Goal: Task Accomplishment & Management: Manage account settings

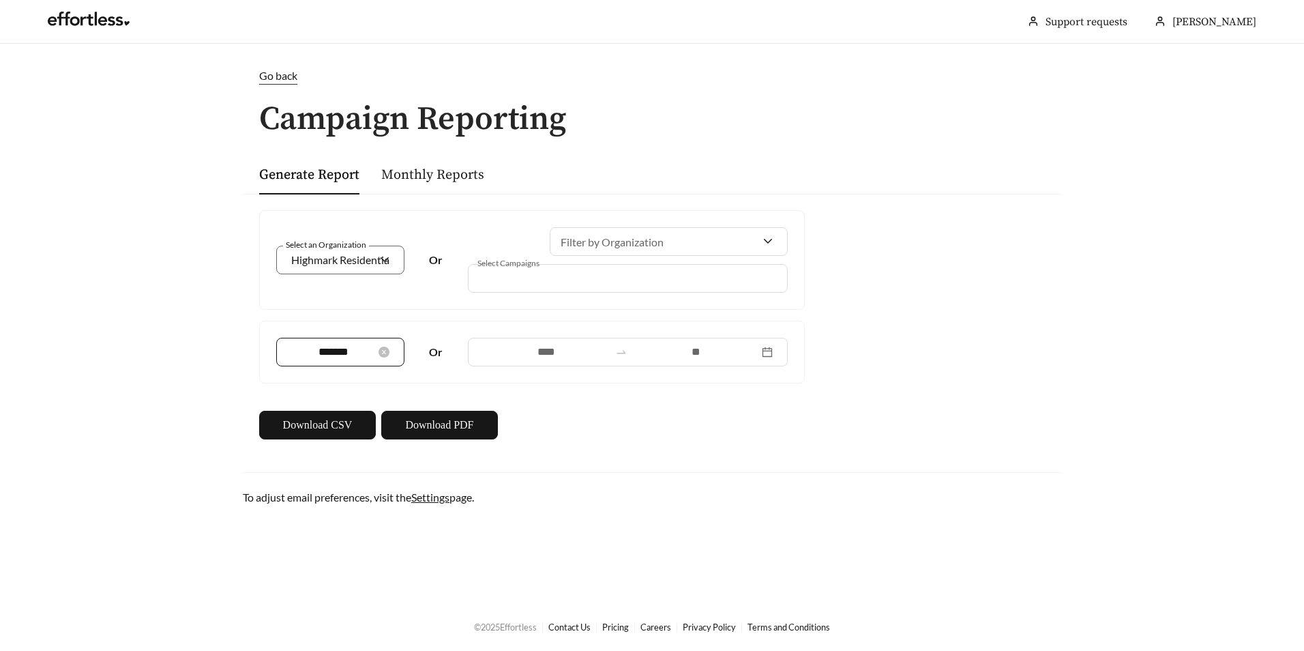
click at [383, 358] on div "*******" at bounding box center [340, 352] width 98 height 16
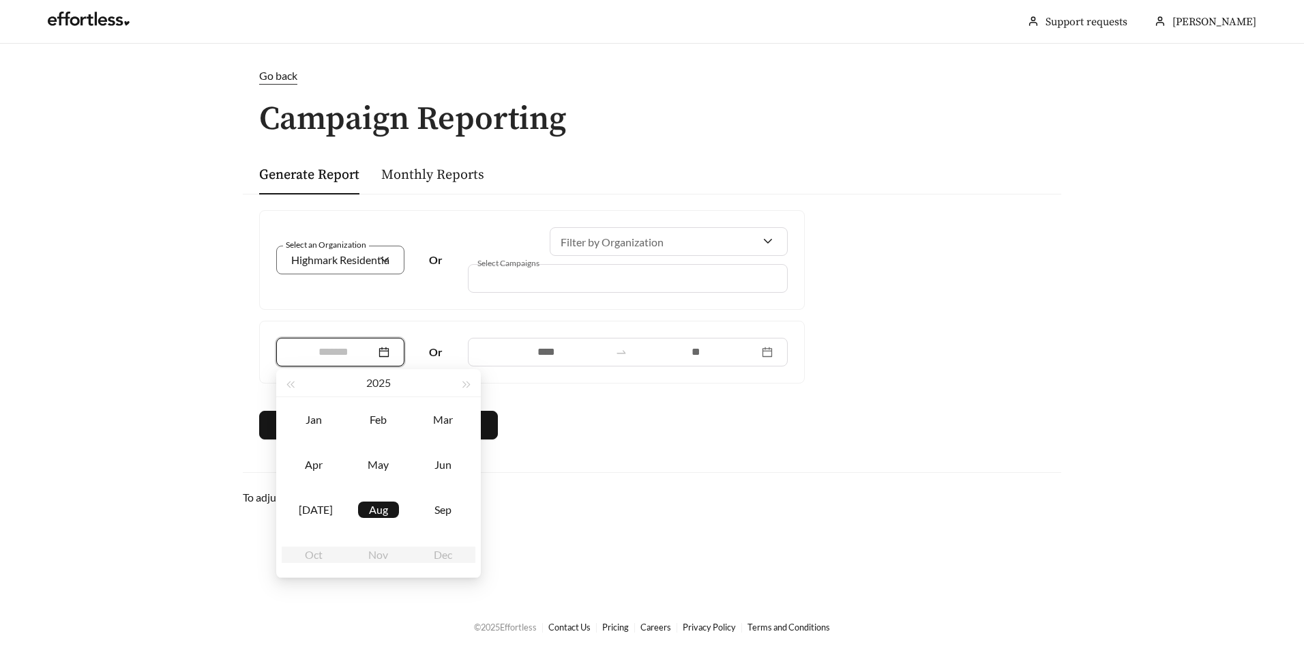
type input "*******"
click at [181, 348] on main "Go back Campaign Reporting Generate Report Monthly Reports Select an Organizati…" at bounding box center [652, 323] width 1304 height 558
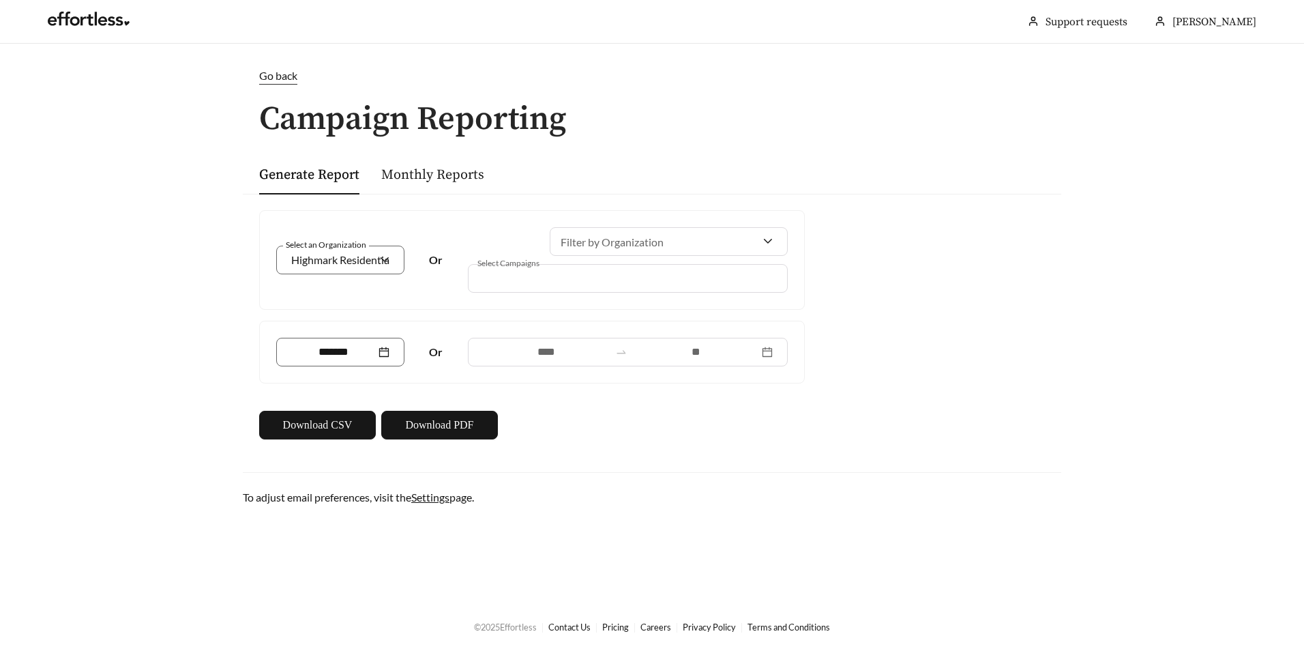
click at [768, 348] on div at bounding box center [628, 352] width 320 height 29
click at [884, 160] on div "Generate Report Monthly Reports" at bounding box center [652, 174] width 786 height 40
click at [318, 356] on input at bounding box center [333, 352] width 85 height 16
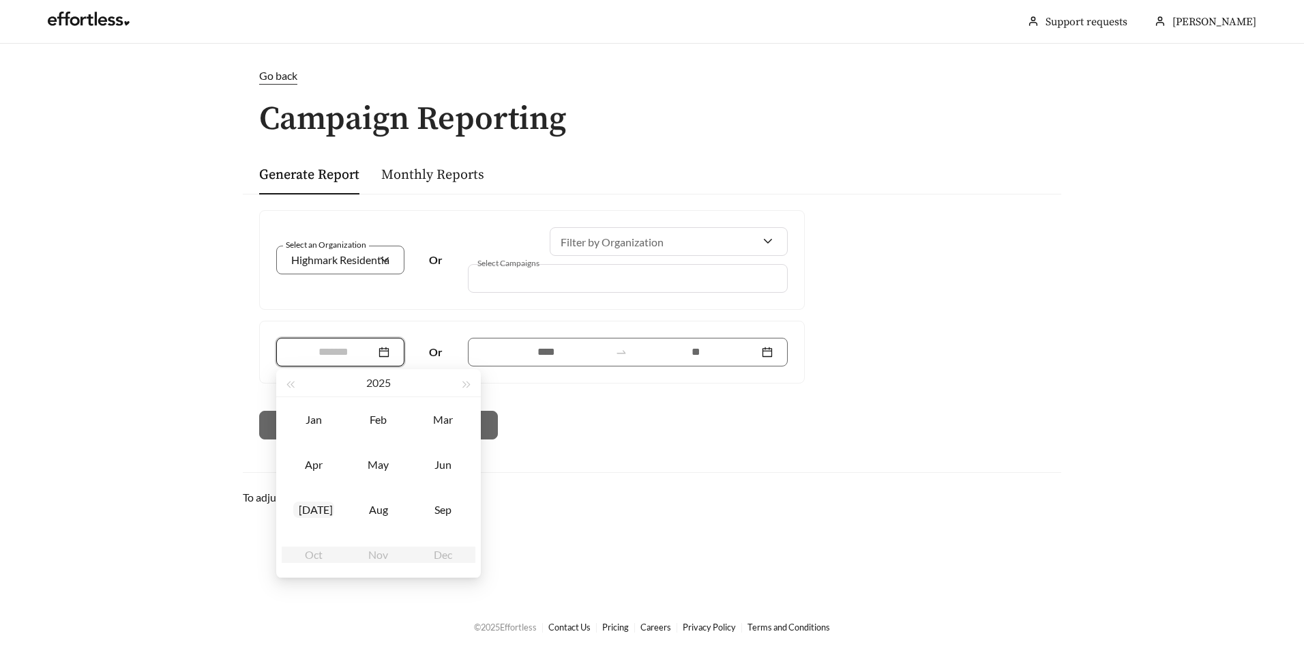
click at [311, 504] on div "[DATE]" at bounding box center [313, 509] width 41 height 16
type input "*******"
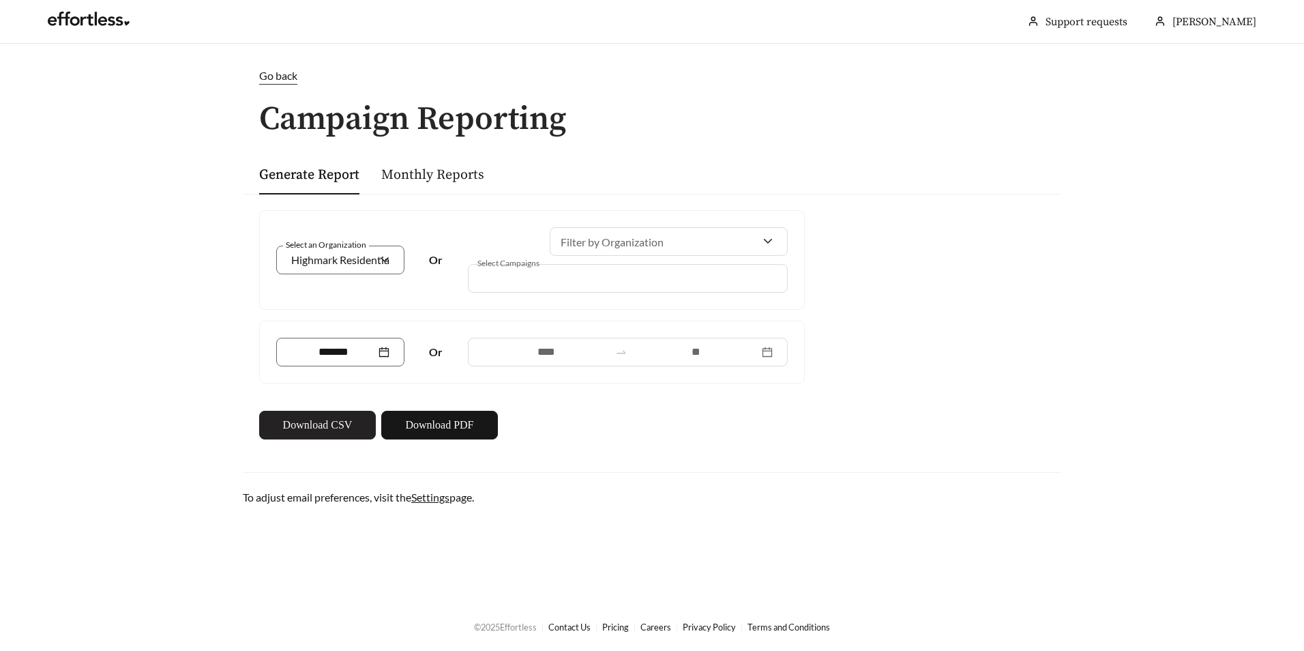
click at [310, 423] on span "Download CSV" at bounding box center [318, 425] width 70 height 16
click at [842, 53] on main "Go back Campaign Reporting Generate Report Monthly Reports Select an Organizati…" at bounding box center [652, 323] width 1304 height 558
click at [443, 421] on span "Download PDF" at bounding box center [439, 425] width 68 height 16
click at [407, 176] on link "Monthly Reports" at bounding box center [432, 174] width 103 height 17
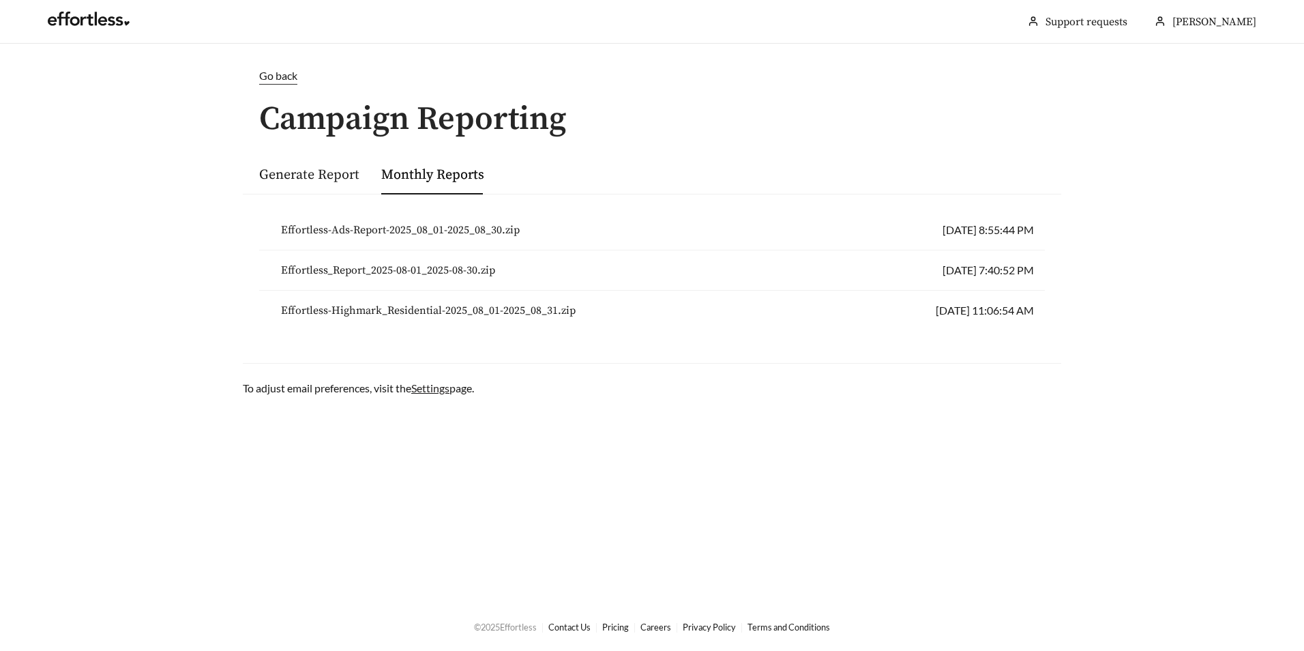
click at [423, 385] on link "Settings" at bounding box center [430, 387] width 38 height 13
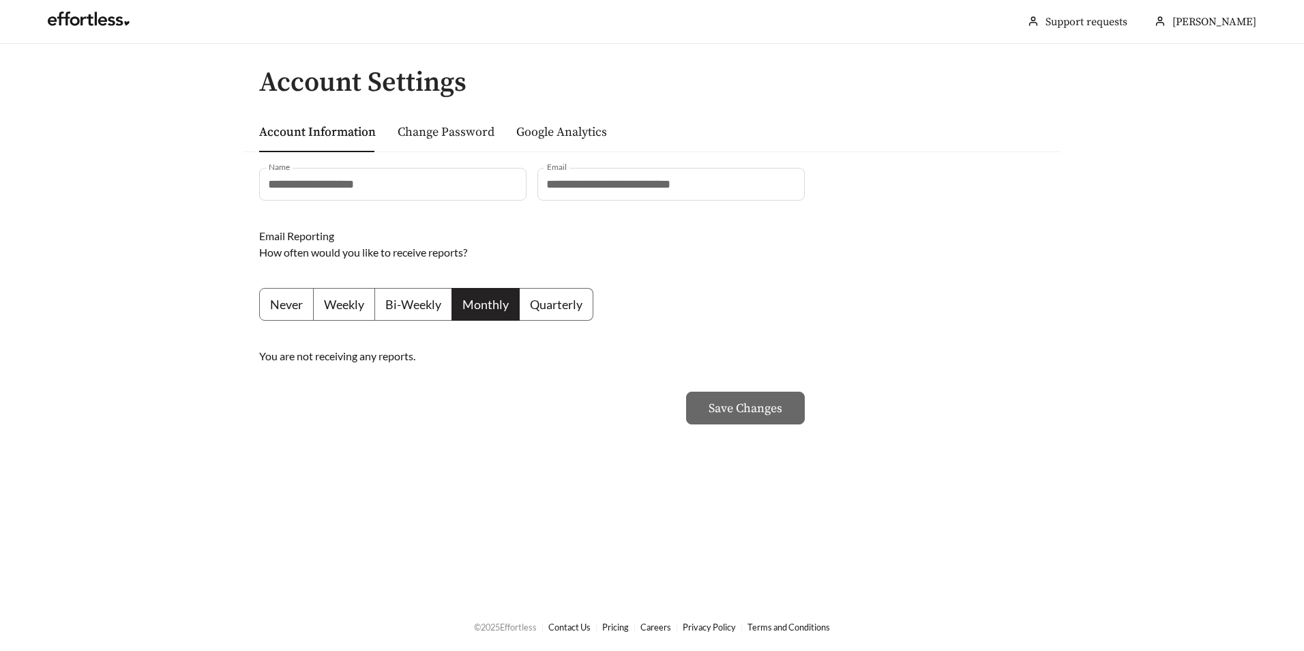
click at [488, 299] on span "Monthly" at bounding box center [485, 304] width 46 height 15
click at [597, 282] on div "**********" at bounding box center [532, 304] width 556 height 273
click at [433, 129] on link "Change Password" at bounding box center [446, 132] width 97 height 16
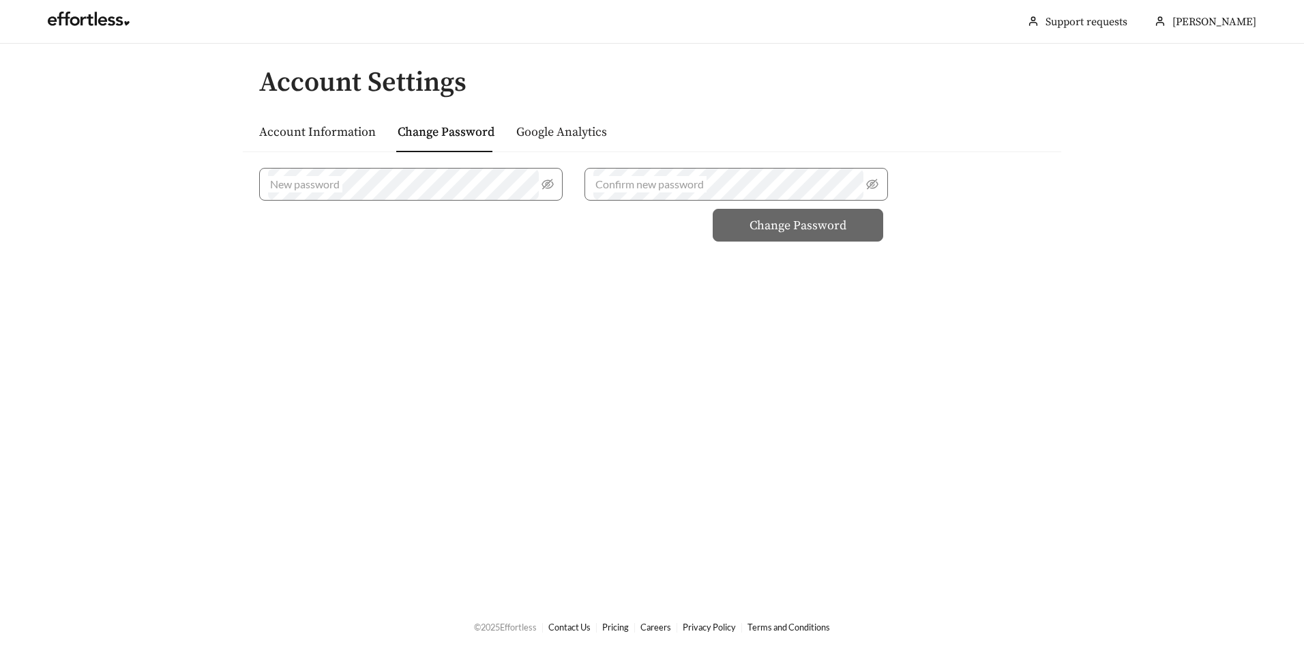
click at [564, 128] on link "Google Analytics" at bounding box center [561, 132] width 91 height 16
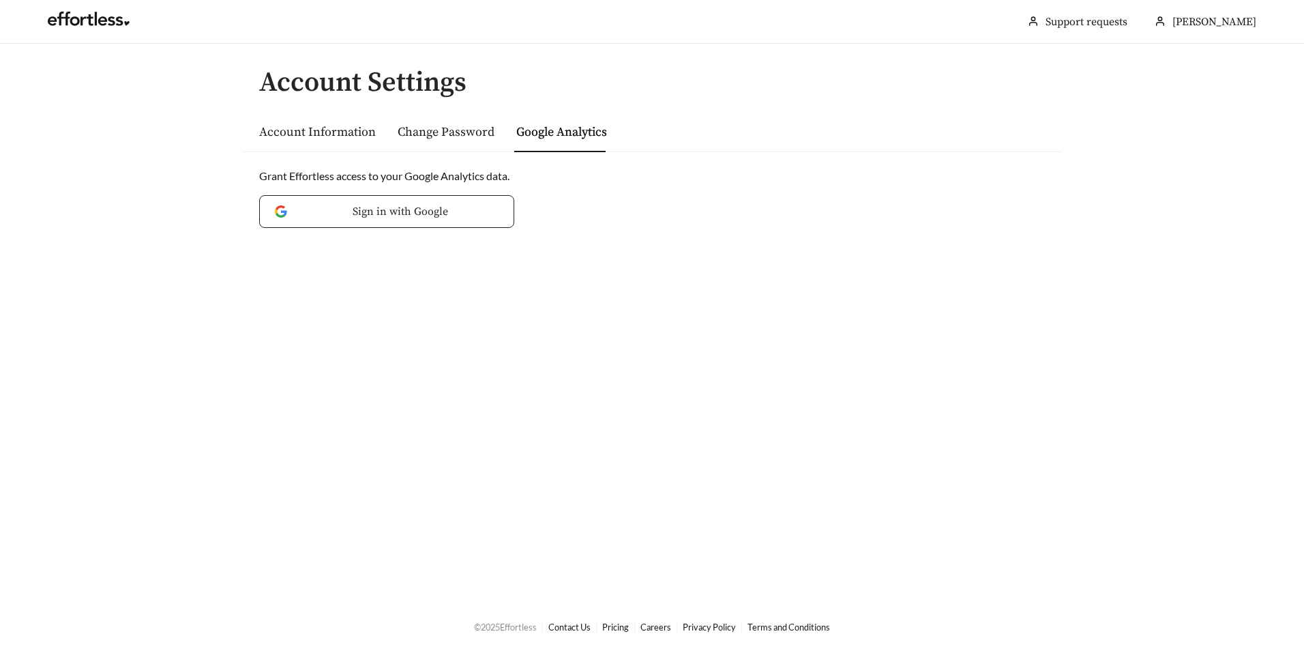
click at [398, 216] on span "Sign in with Google" at bounding box center [399, 211] width 197 height 16
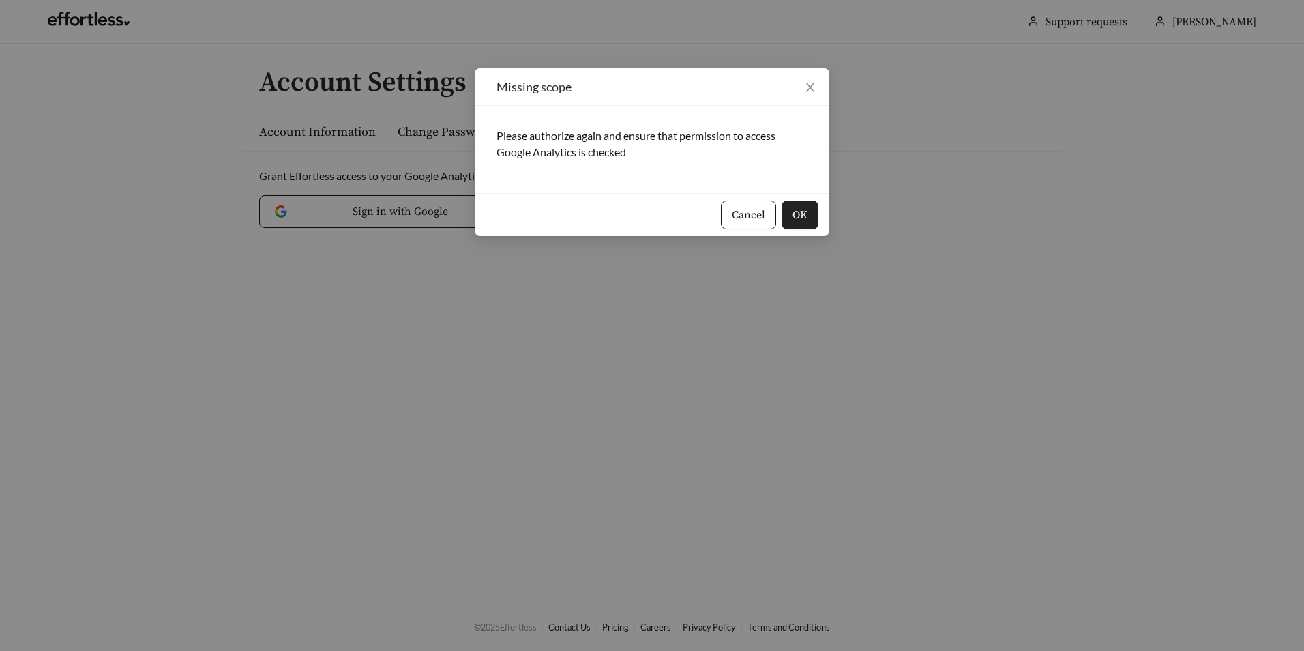
click at [809, 210] on button "OK" at bounding box center [799, 214] width 37 height 29
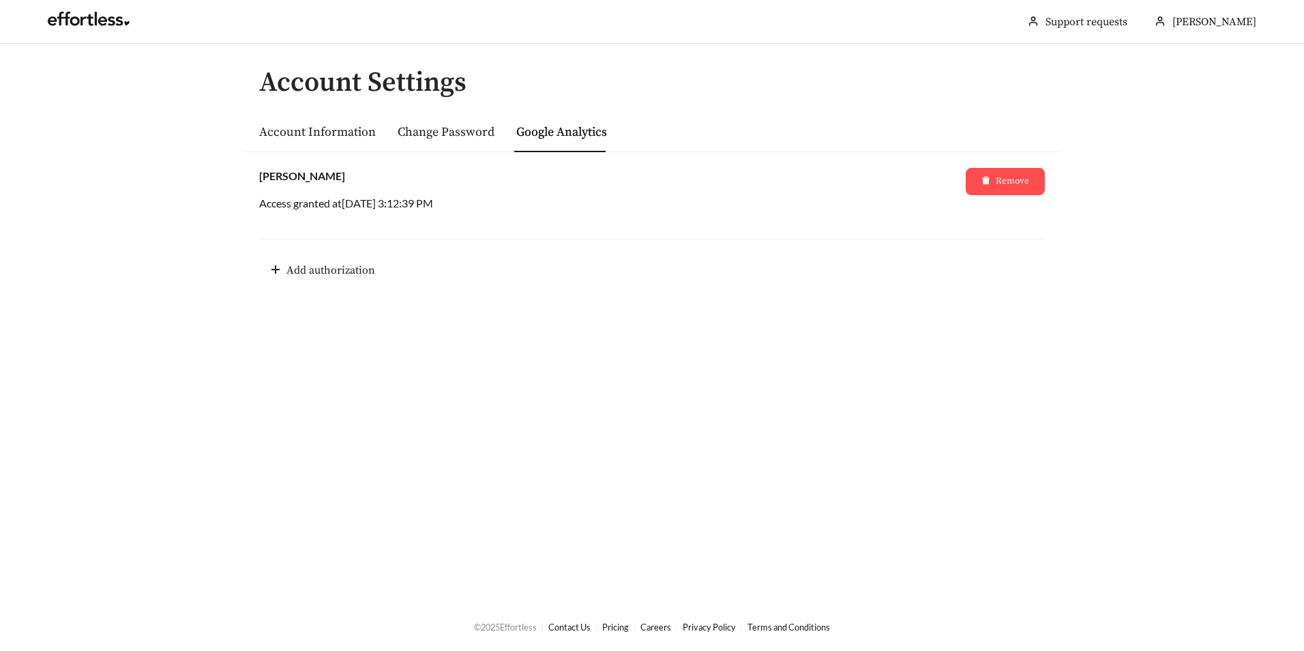
click at [699, 335] on main "Account Settings Account Information Change Password Google Analytics [PERSON_N…" at bounding box center [652, 323] width 1304 height 558
click at [434, 134] on link "Change Password" at bounding box center [446, 132] width 97 height 16
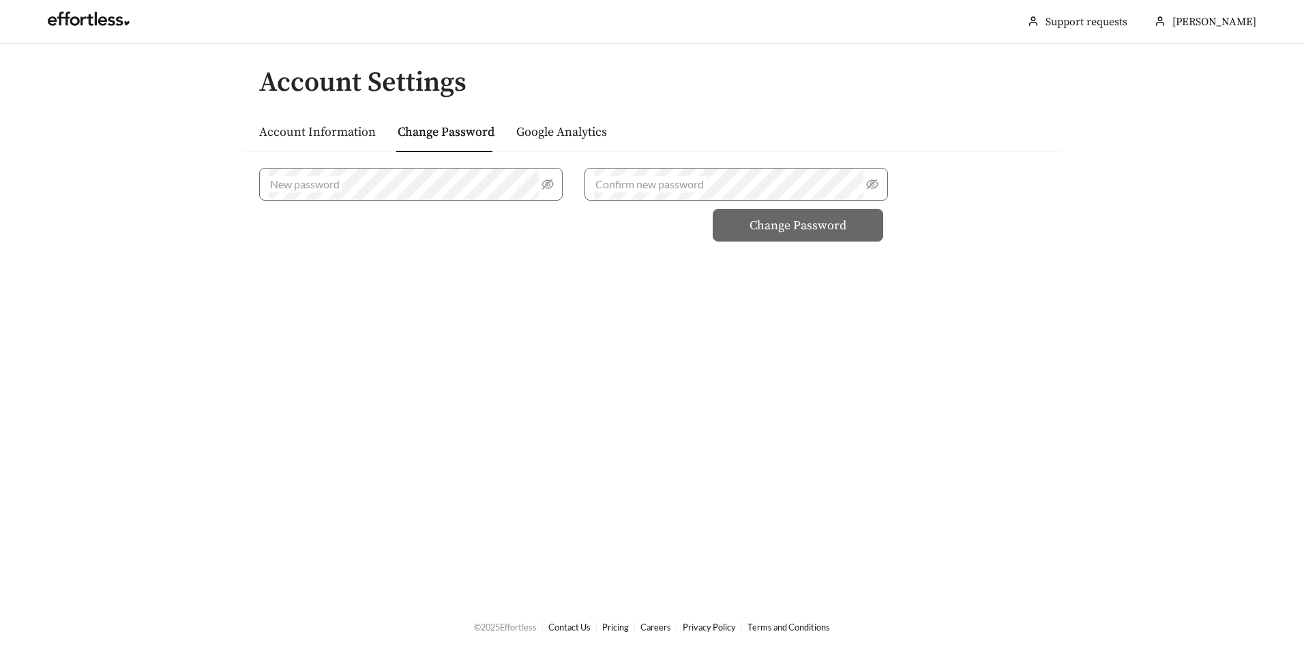
click at [316, 134] on link "Account Information" at bounding box center [317, 132] width 117 height 16
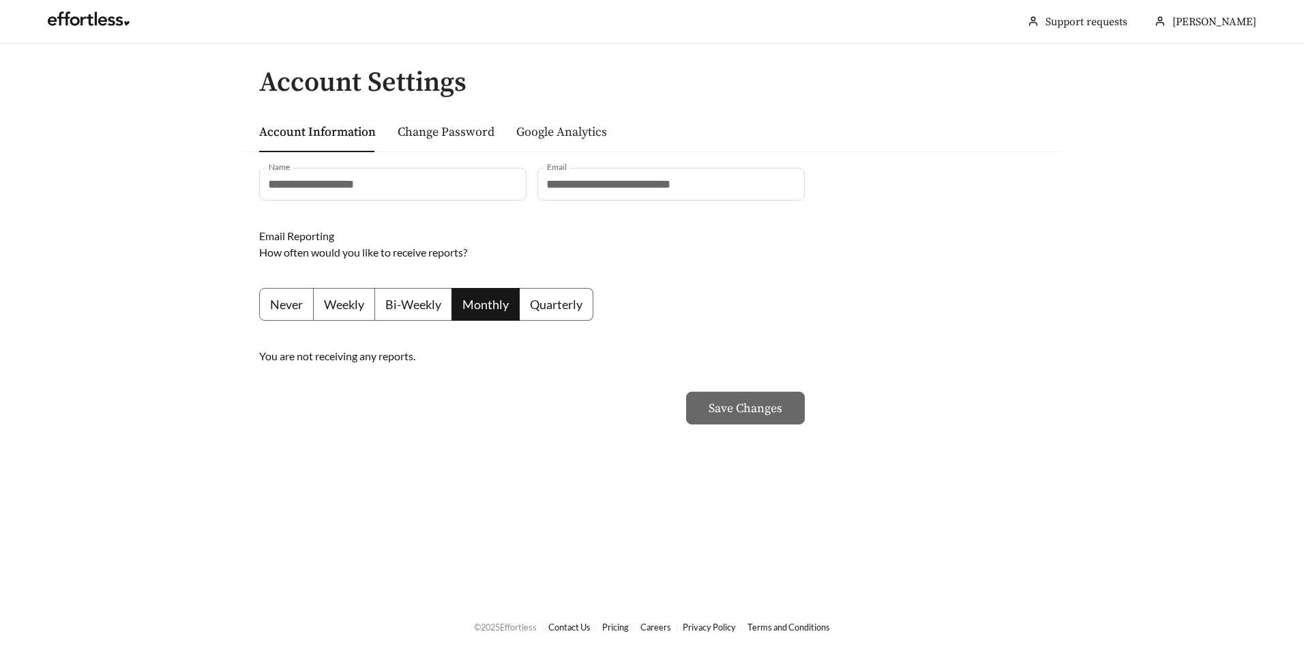
click at [546, 136] on link "Google Analytics" at bounding box center [561, 132] width 91 height 16
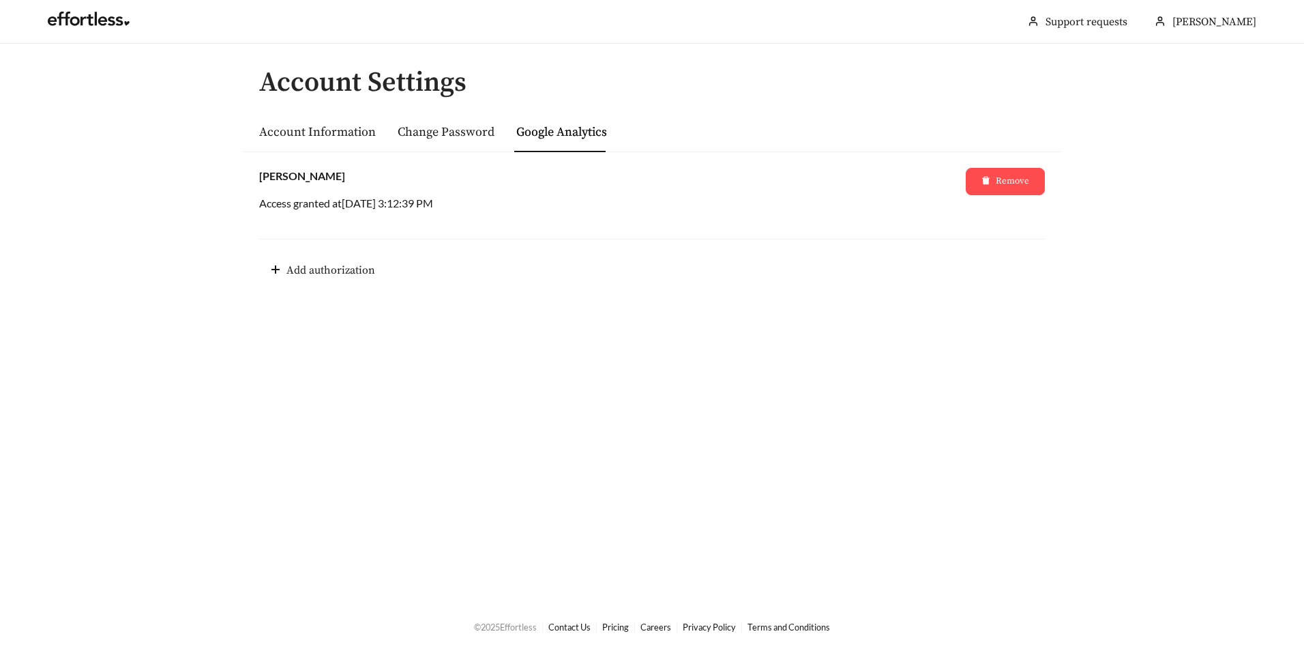
click at [358, 200] on p "Access granted at [DATE] 3:12:39 PM" at bounding box center [612, 203] width 706 height 16
click at [78, 17] on link at bounding box center [89, 23] width 82 height 14
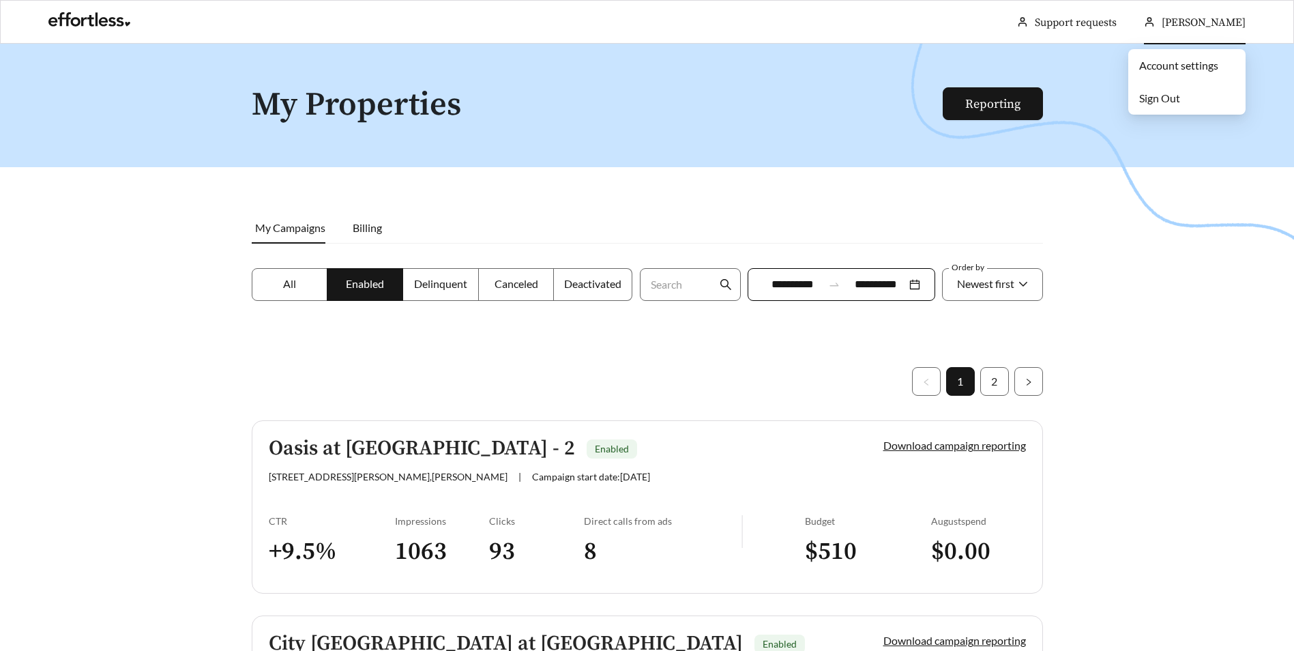
click at [1162, 28] on span "[PERSON_NAME]" at bounding box center [1203, 23] width 84 height 14
click at [1176, 23] on span "[PERSON_NAME]" at bounding box center [1203, 23] width 84 height 14
click at [1168, 65] on link "Account settings" at bounding box center [1178, 65] width 79 height 13
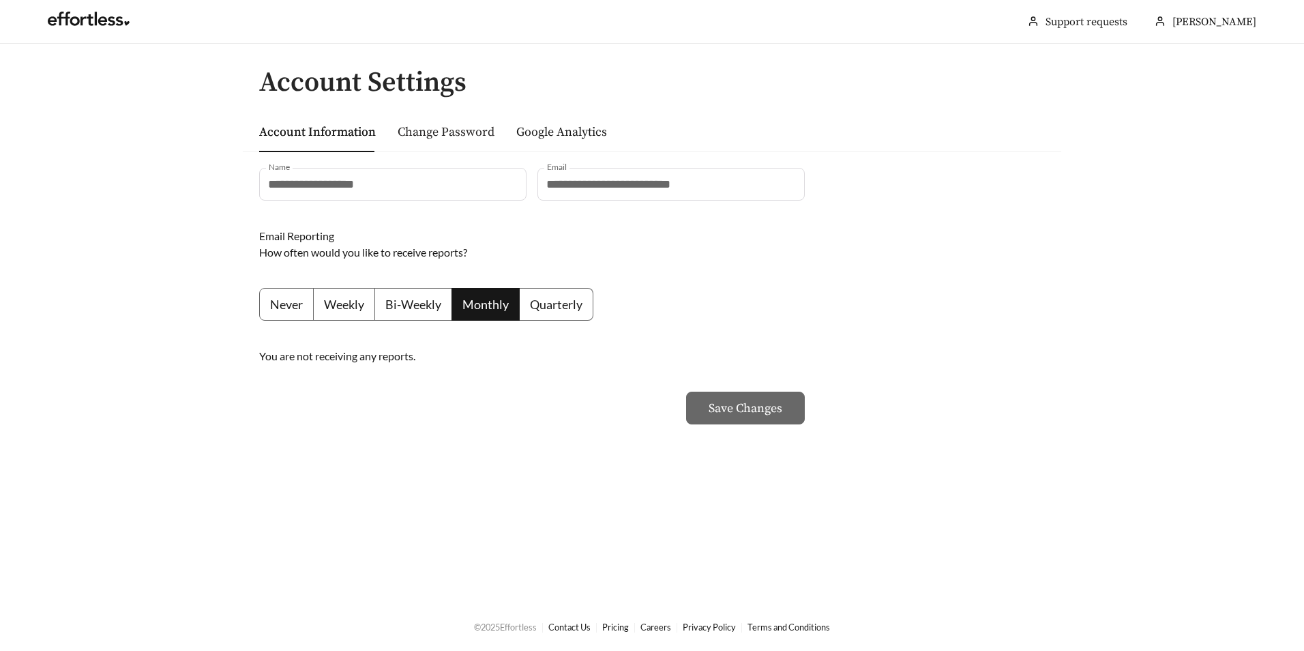
click at [430, 134] on link "Change Password" at bounding box center [446, 132] width 97 height 16
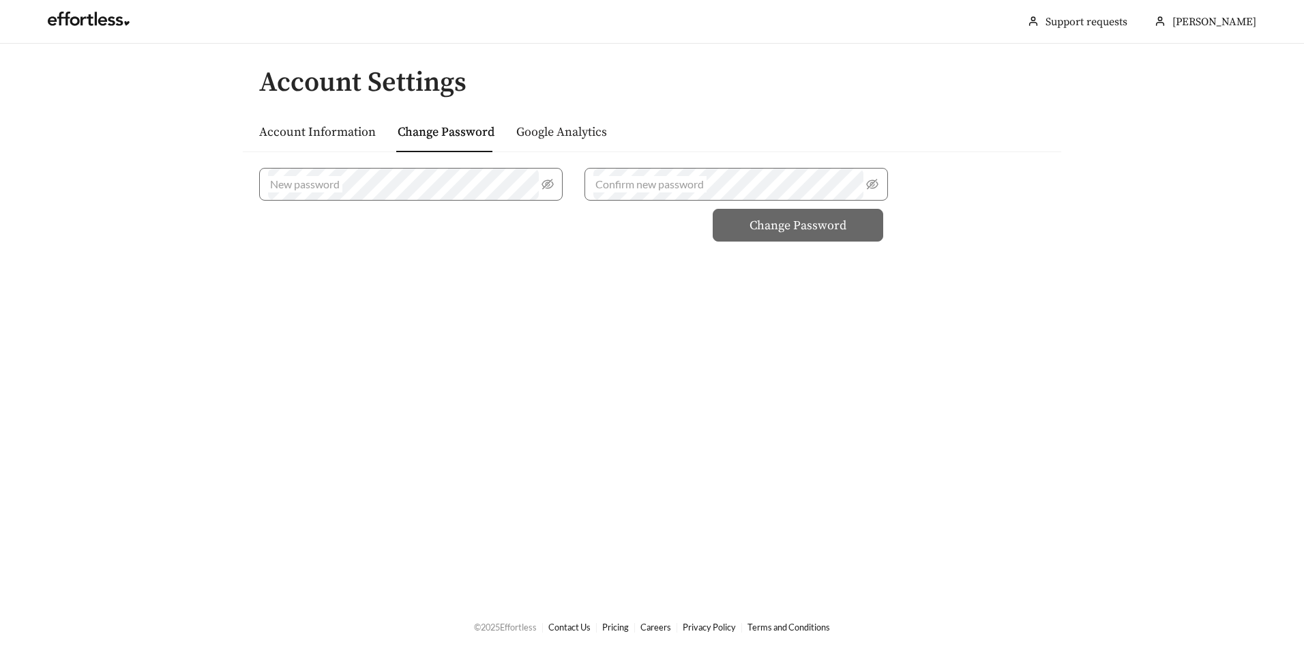
click at [541, 129] on link "Google Analytics" at bounding box center [561, 132] width 91 height 16
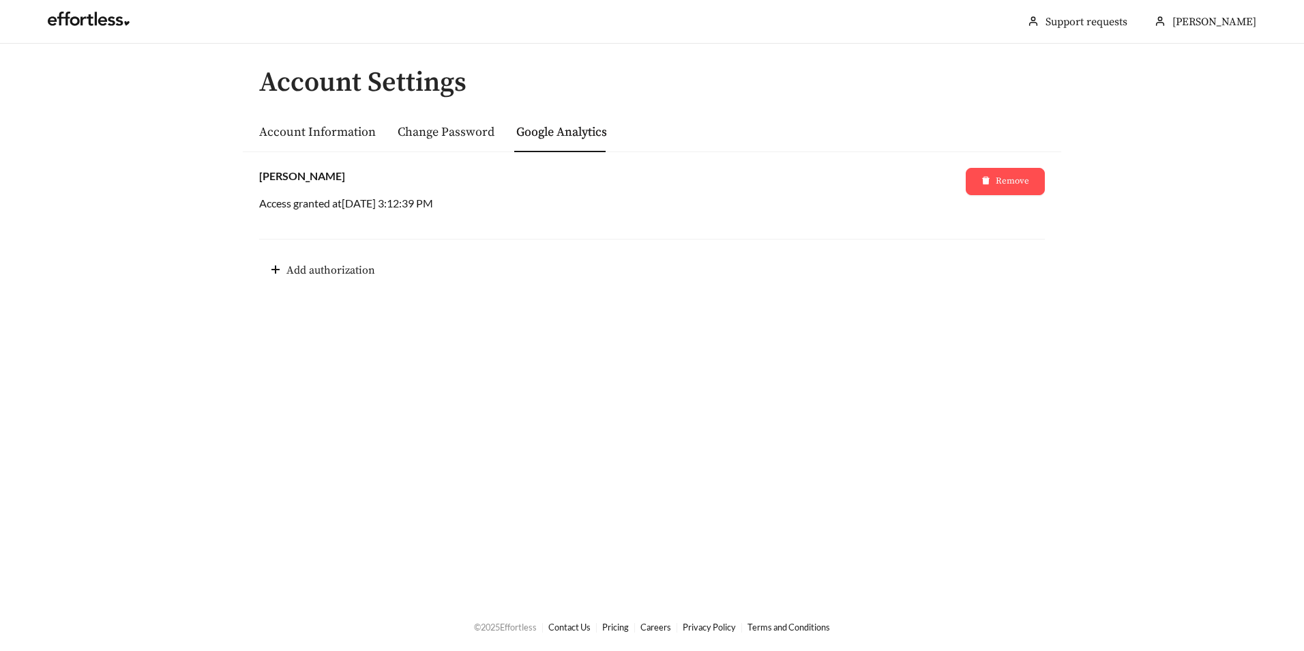
click at [525, 134] on link "Google Analytics" at bounding box center [561, 132] width 91 height 16
click at [466, 127] on link "Change Password" at bounding box center [446, 132] width 97 height 16
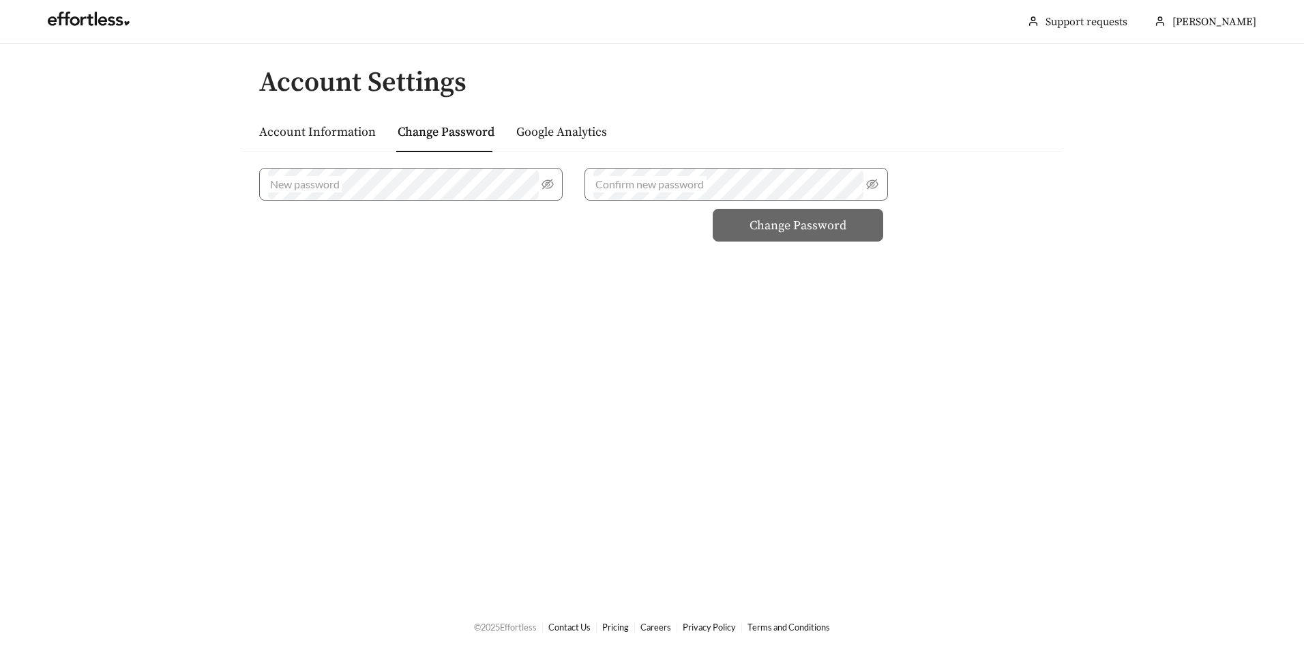
click at [327, 123] on div "Account Information" at bounding box center [317, 131] width 117 height 19
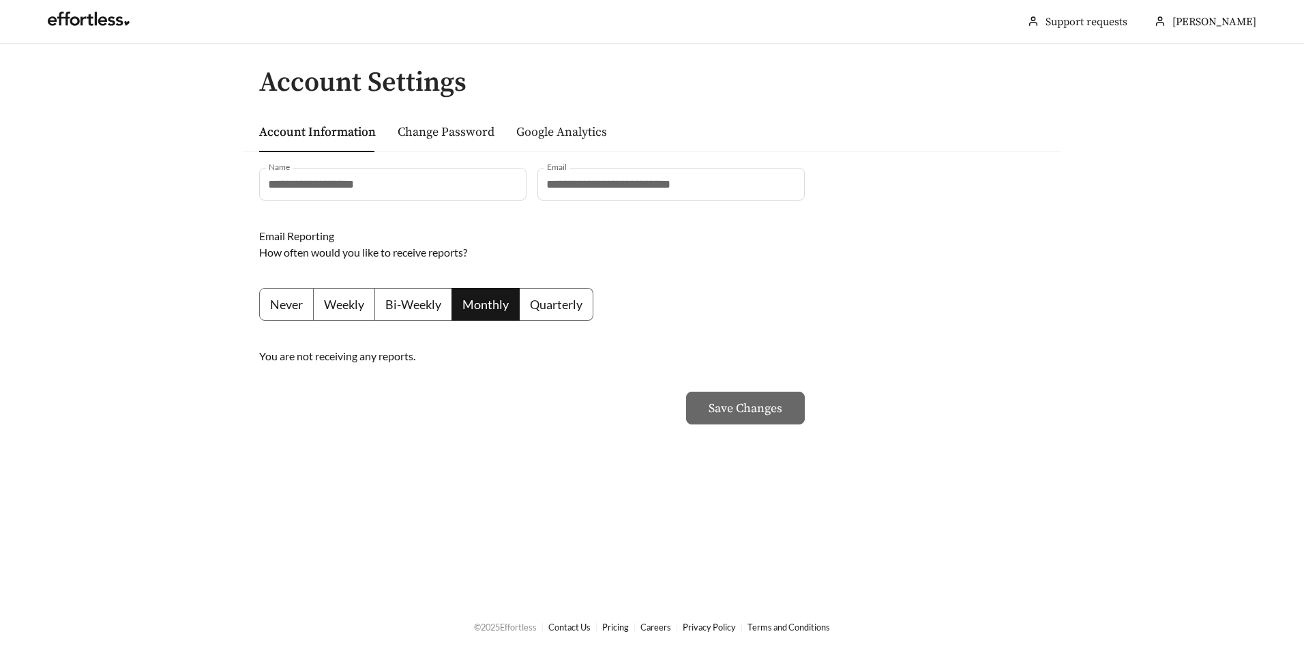
click at [535, 128] on link "Google Analytics" at bounding box center [561, 132] width 91 height 16
